Goal: Transaction & Acquisition: Download file/media

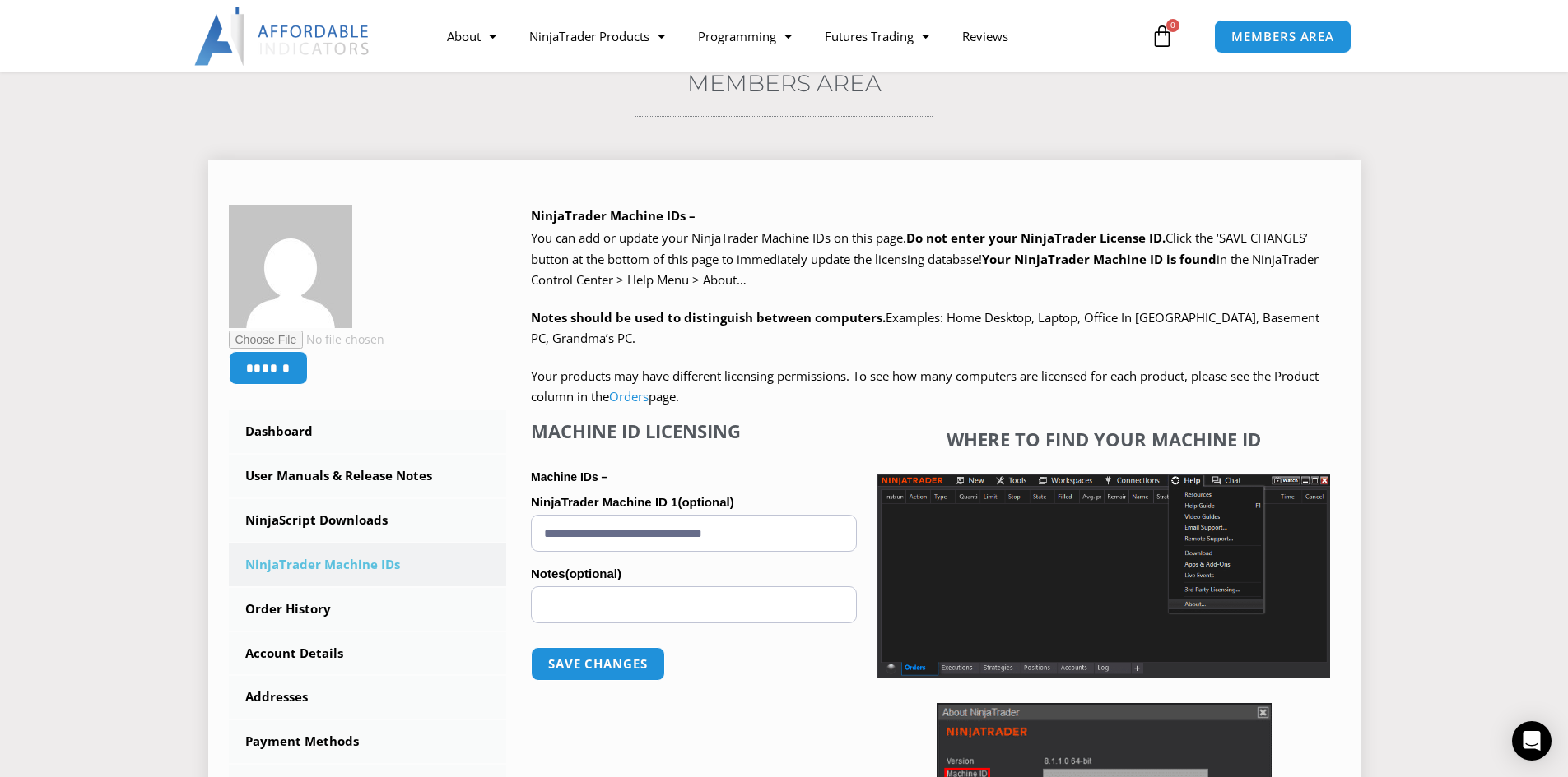
scroll to position [247, 0]
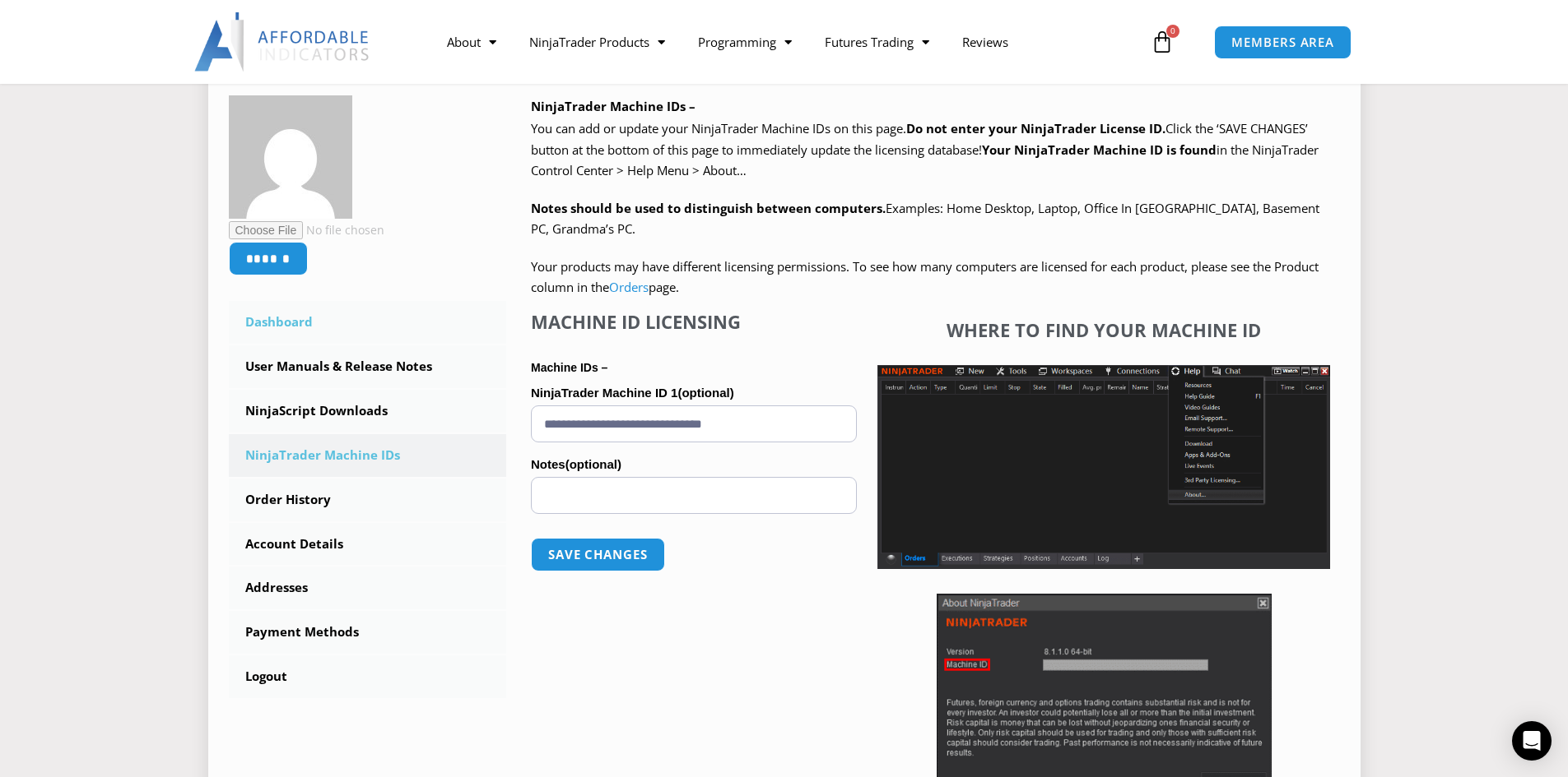
click at [295, 323] on link "Dashboard" at bounding box center [367, 322] width 278 height 43
click at [304, 317] on link "Dashboard" at bounding box center [367, 322] width 278 height 43
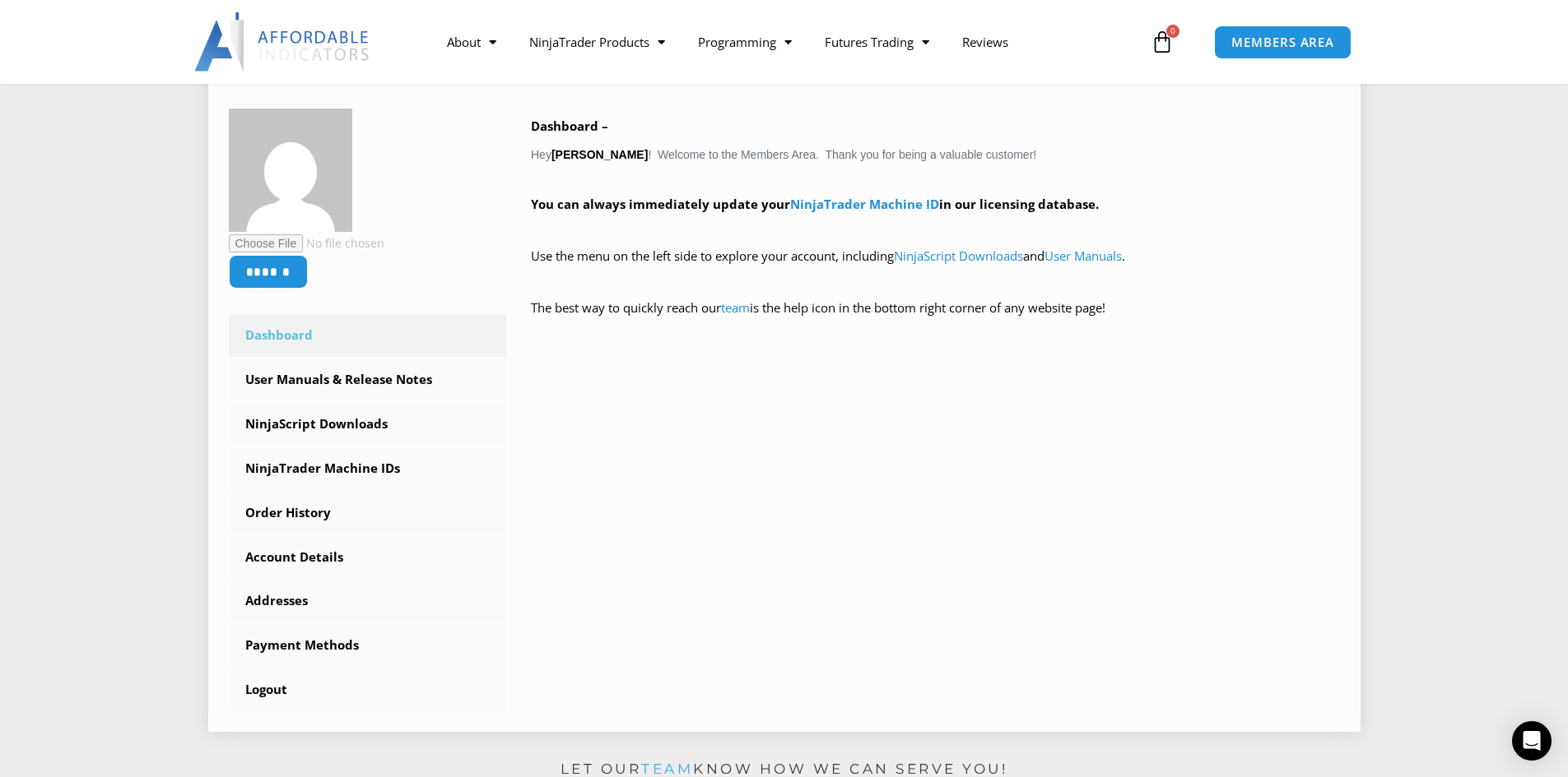
scroll to position [247, 0]
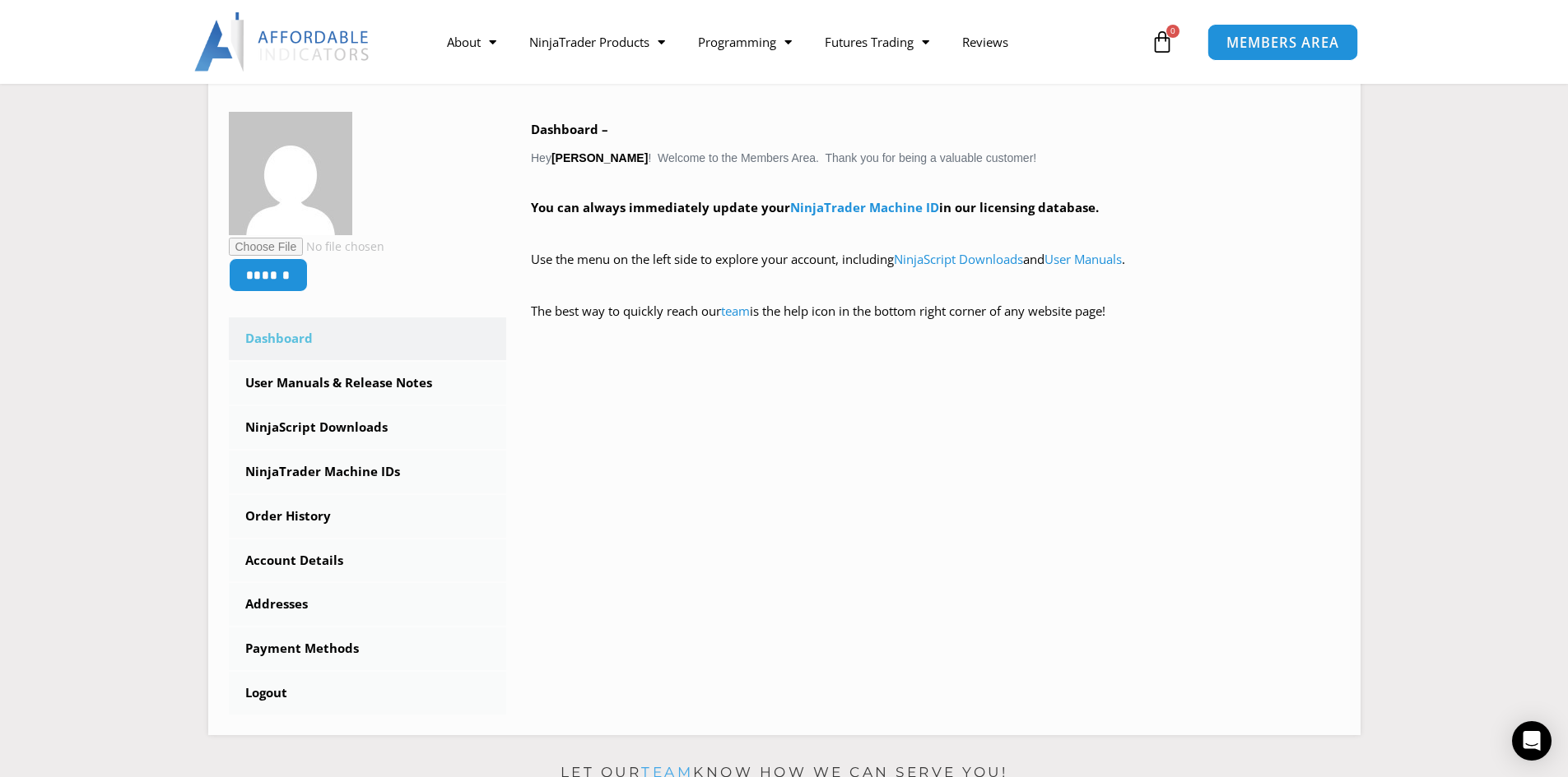
click at [1292, 57] on link "MEMBERS AREA" at bounding box center [1283, 42] width 151 height 37
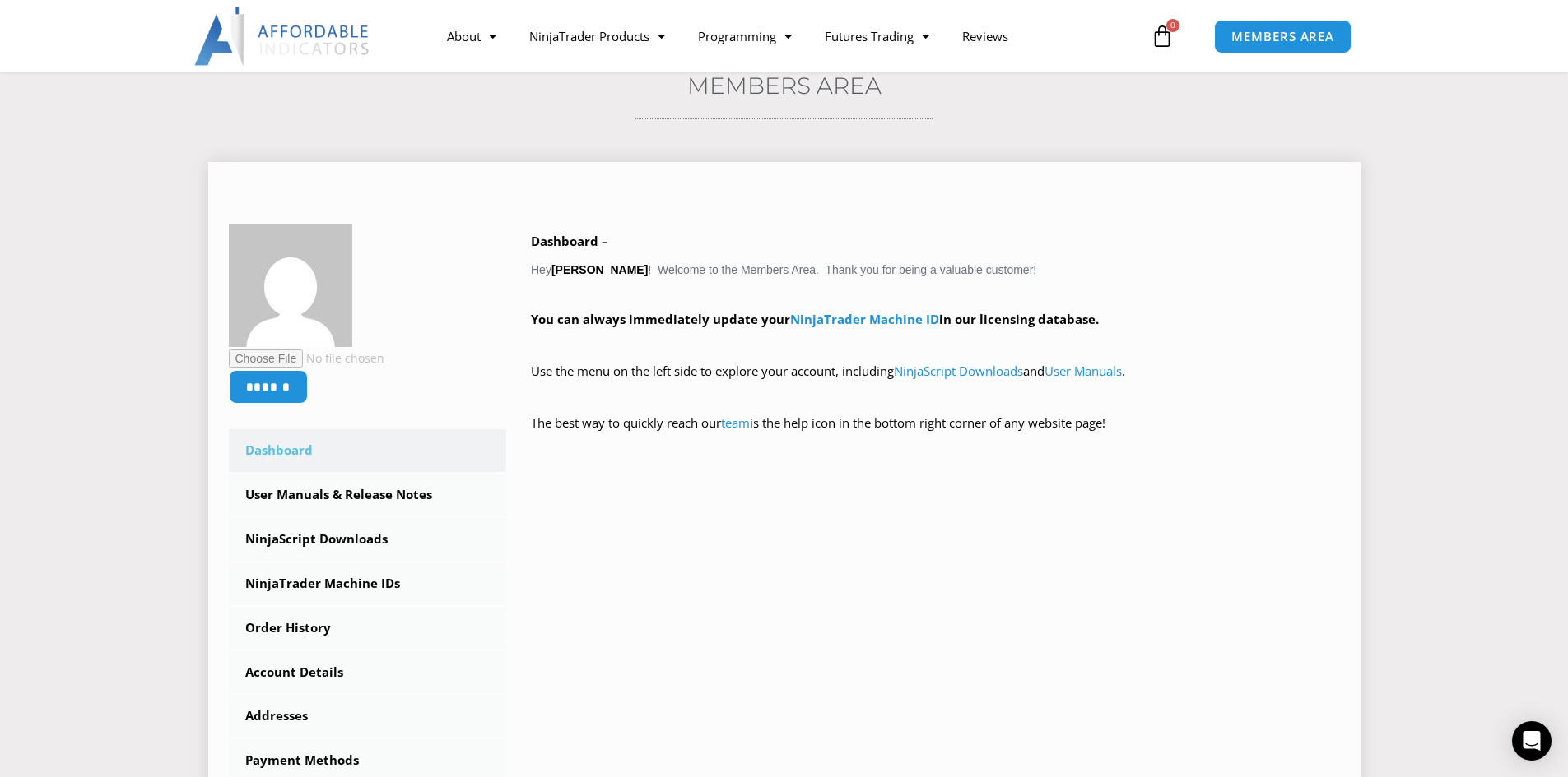
scroll to position [165, 0]
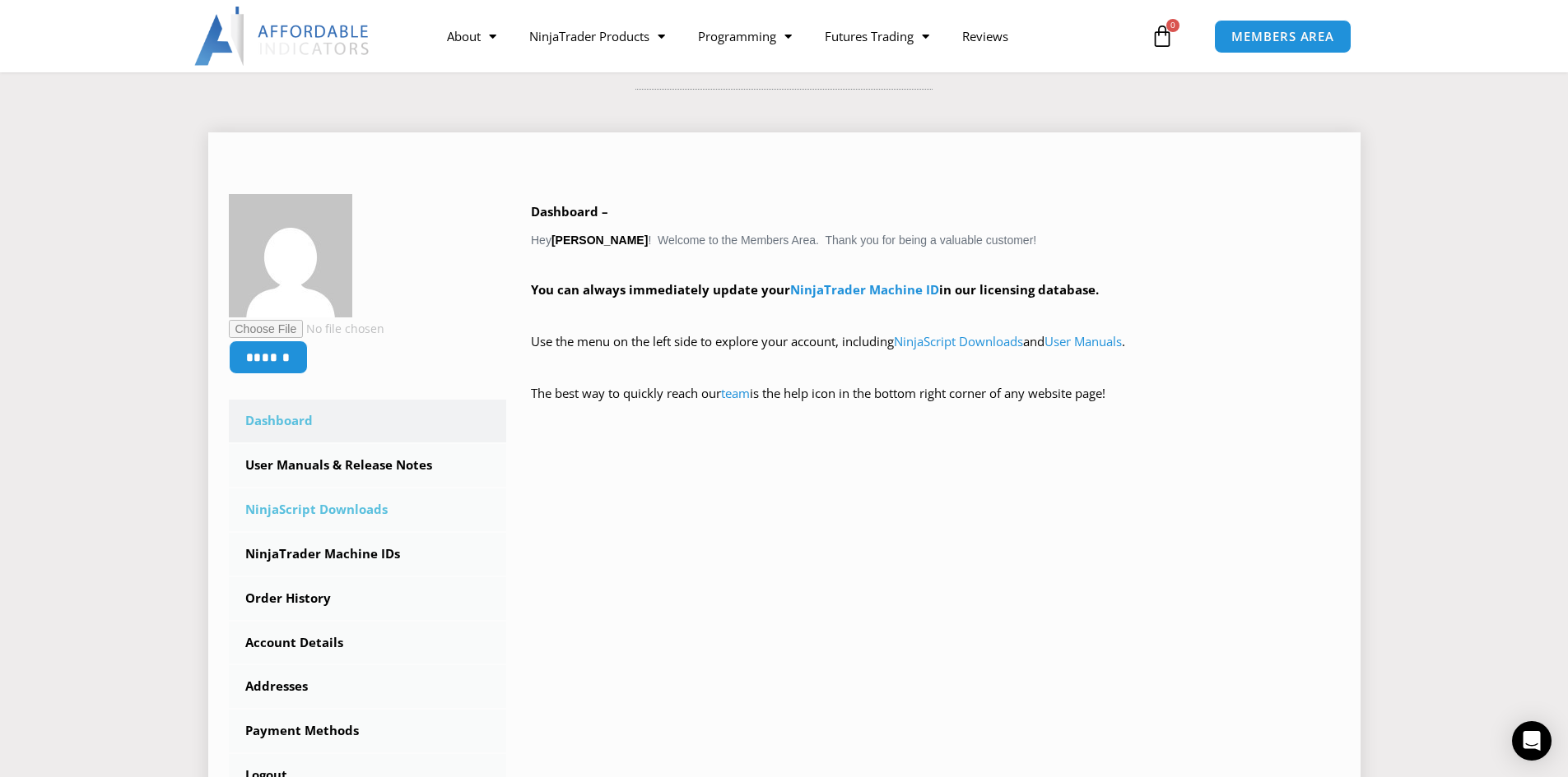
click at [303, 511] on link "NinjaScript Downloads" at bounding box center [367, 509] width 278 height 43
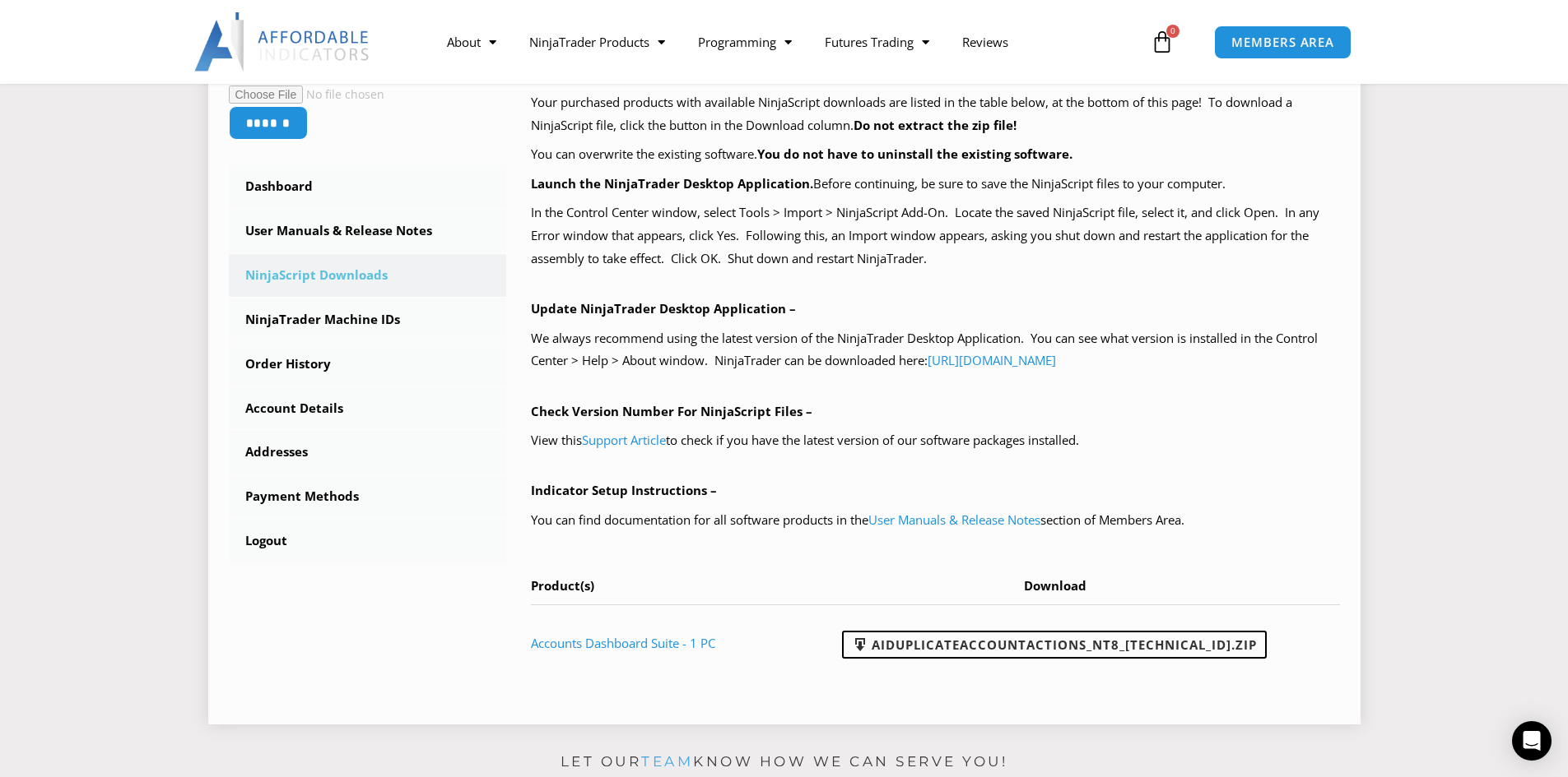
scroll to position [412, 0]
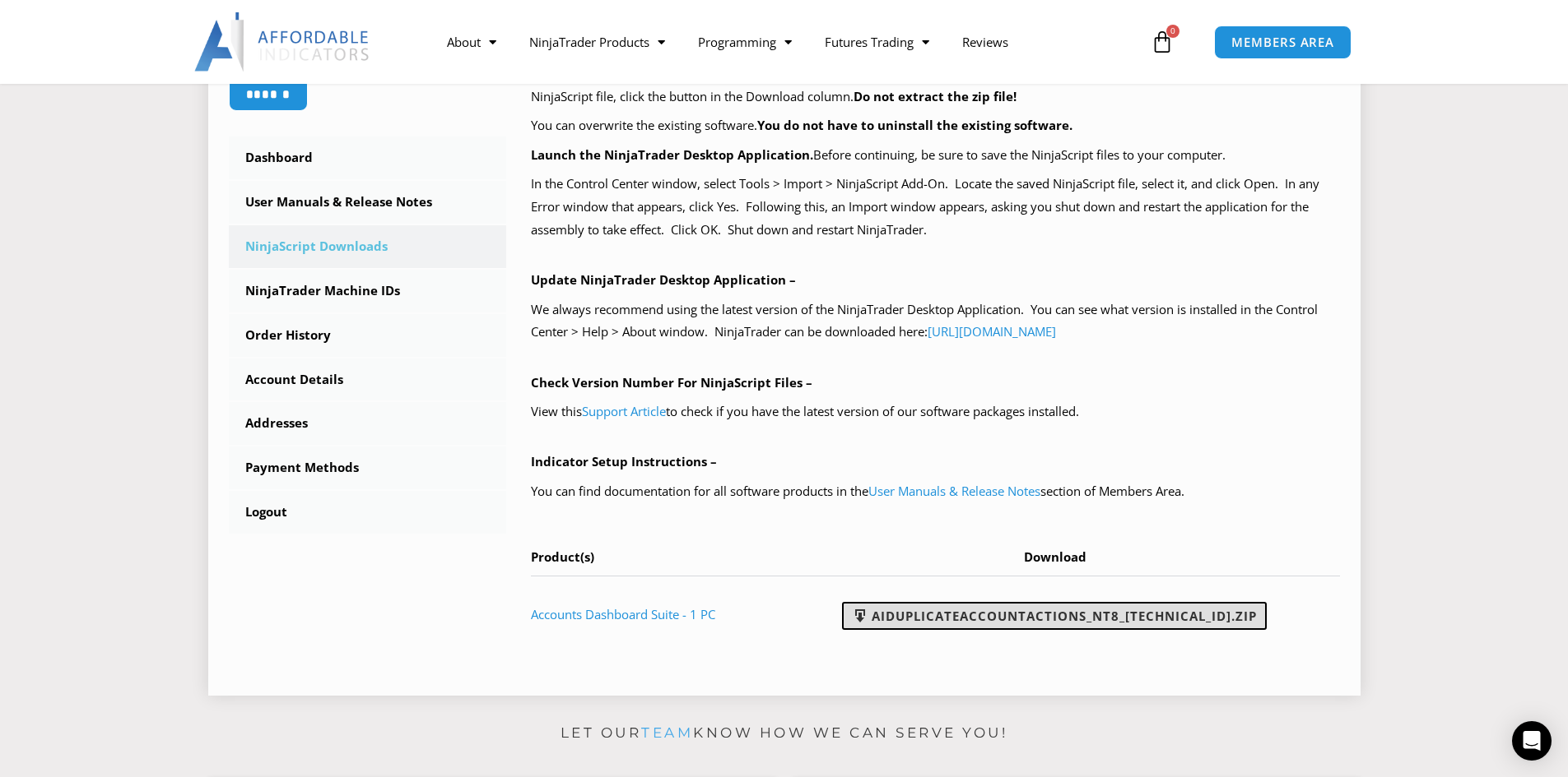
click at [1040, 620] on link "AIDuplicateAccountActions_NT8_[TECHNICAL_ID].zip" at bounding box center [1054, 616] width 425 height 28
click at [1460, 191] on section "****** Dashboard Subscriptions User Manuals & Release Notes NinjaScript Downloa…" at bounding box center [783, 284] width 1485 height 847
